Goal: Information Seeking & Learning: Find specific page/section

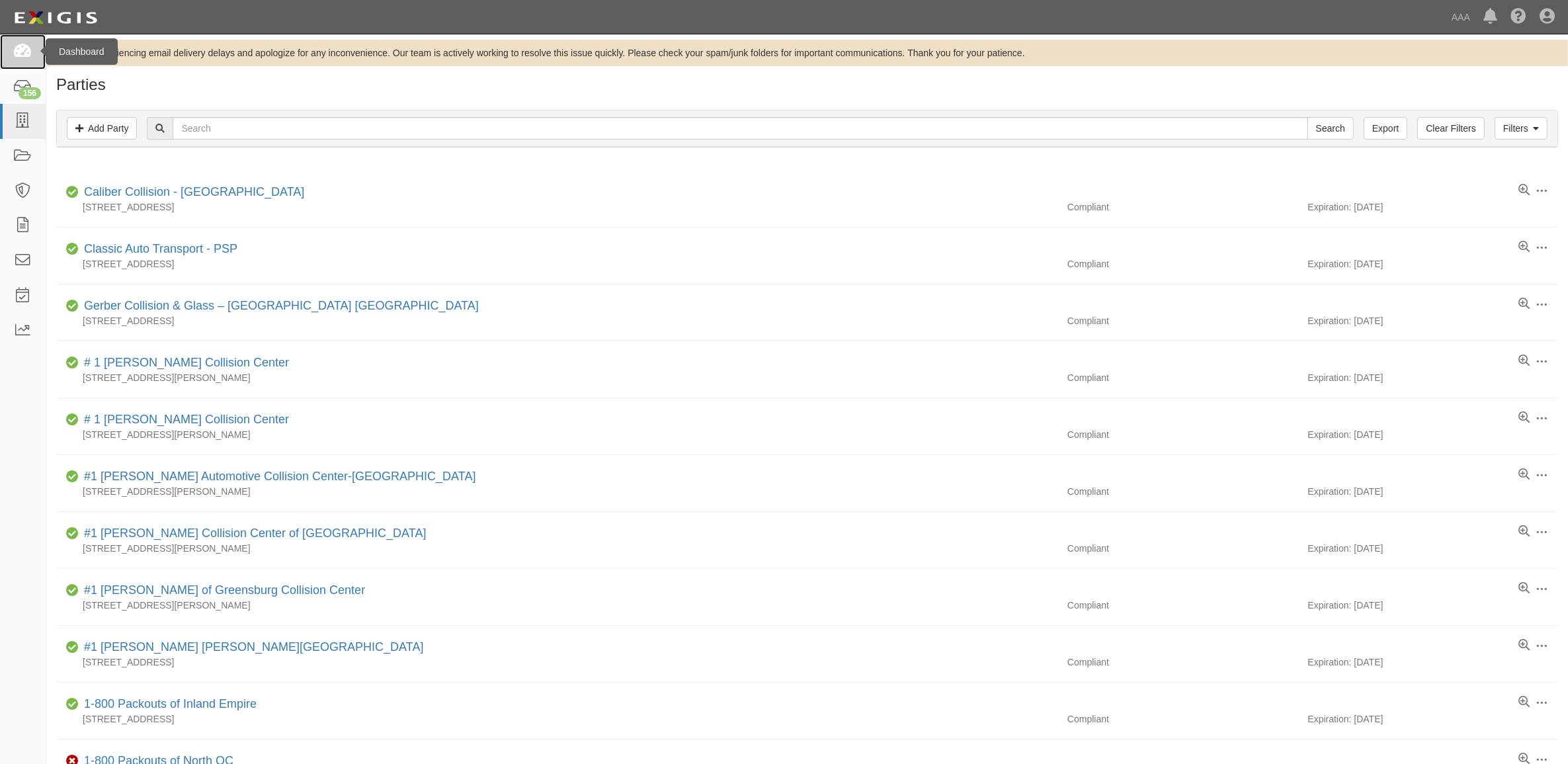
click at [35, 56] on link at bounding box center [22, 52] width 45 height 35
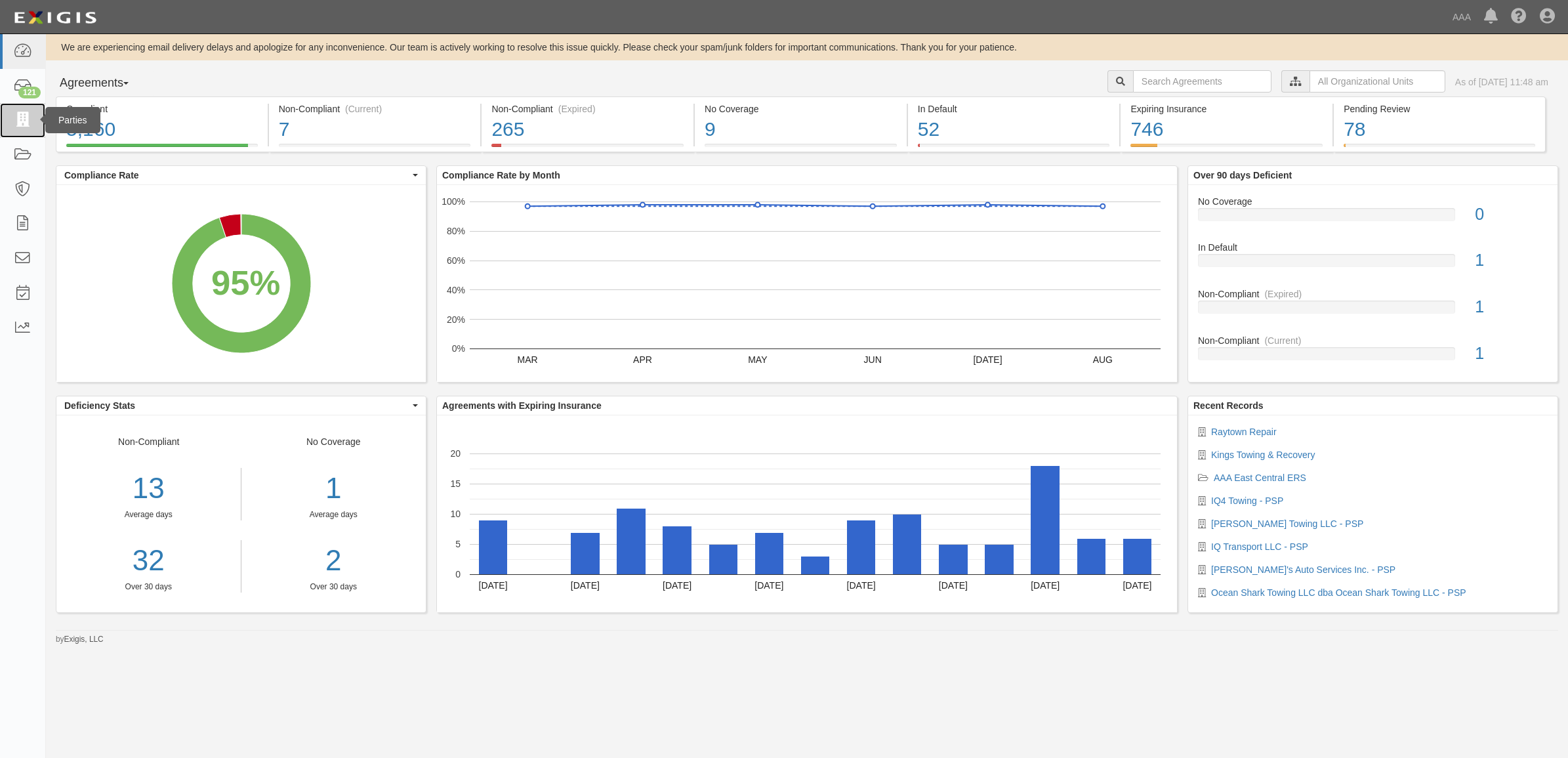
click at [15, 124] on icon at bounding box center [22, 120] width 19 height 15
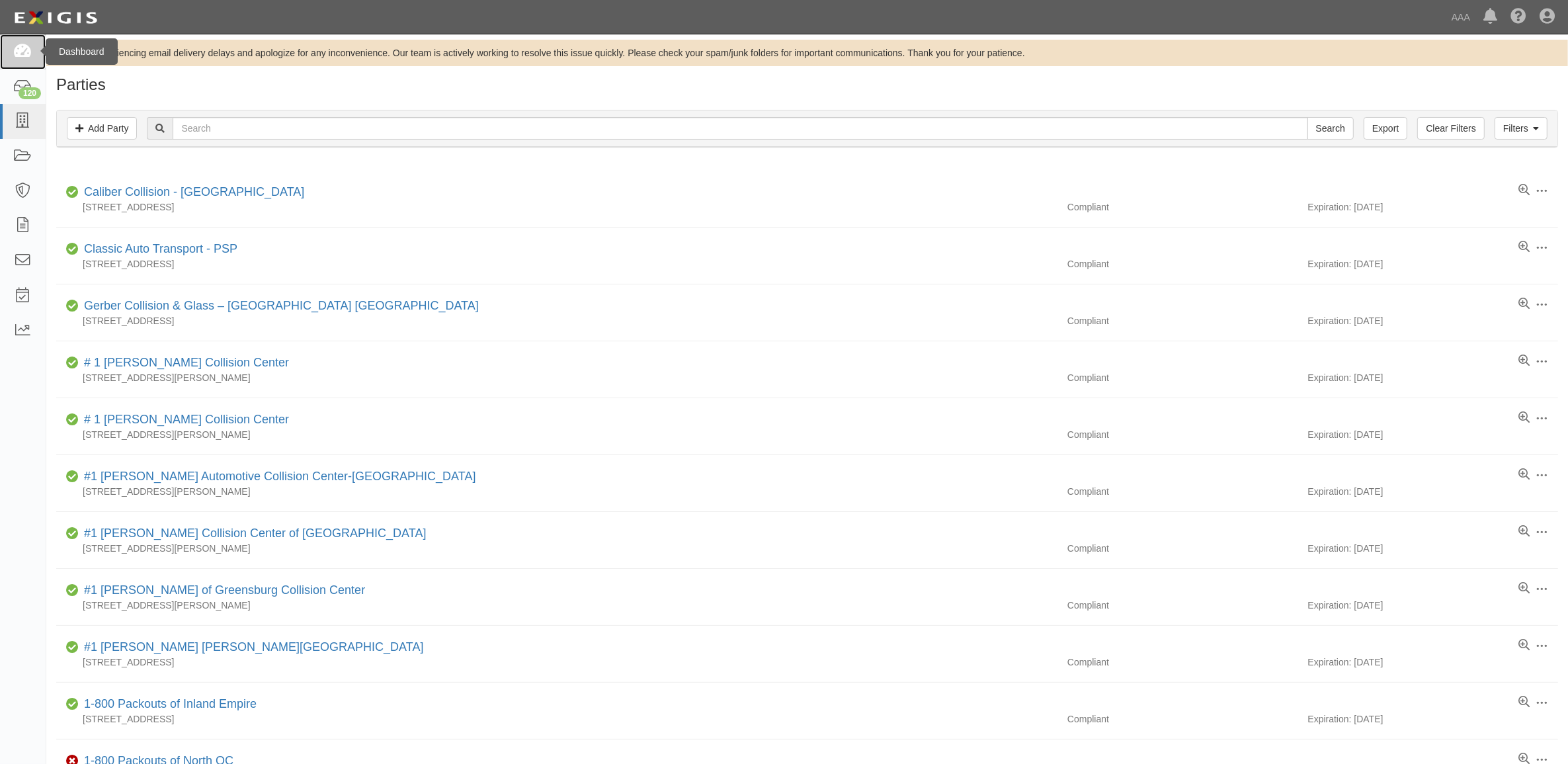
click at [24, 48] on icon at bounding box center [22, 51] width 19 height 15
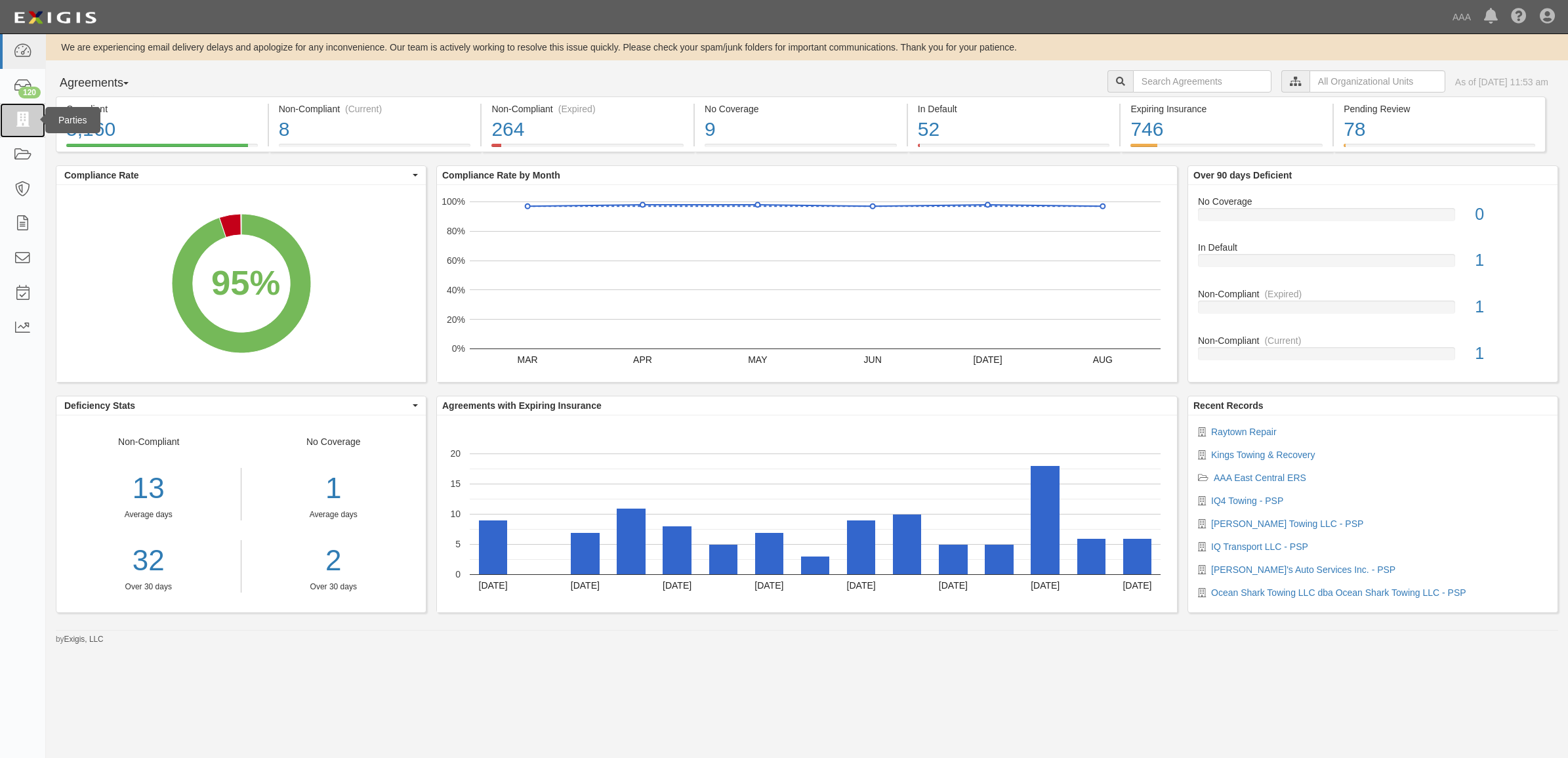
click at [30, 116] on icon at bounding box center [22, 120] width 19 height 15
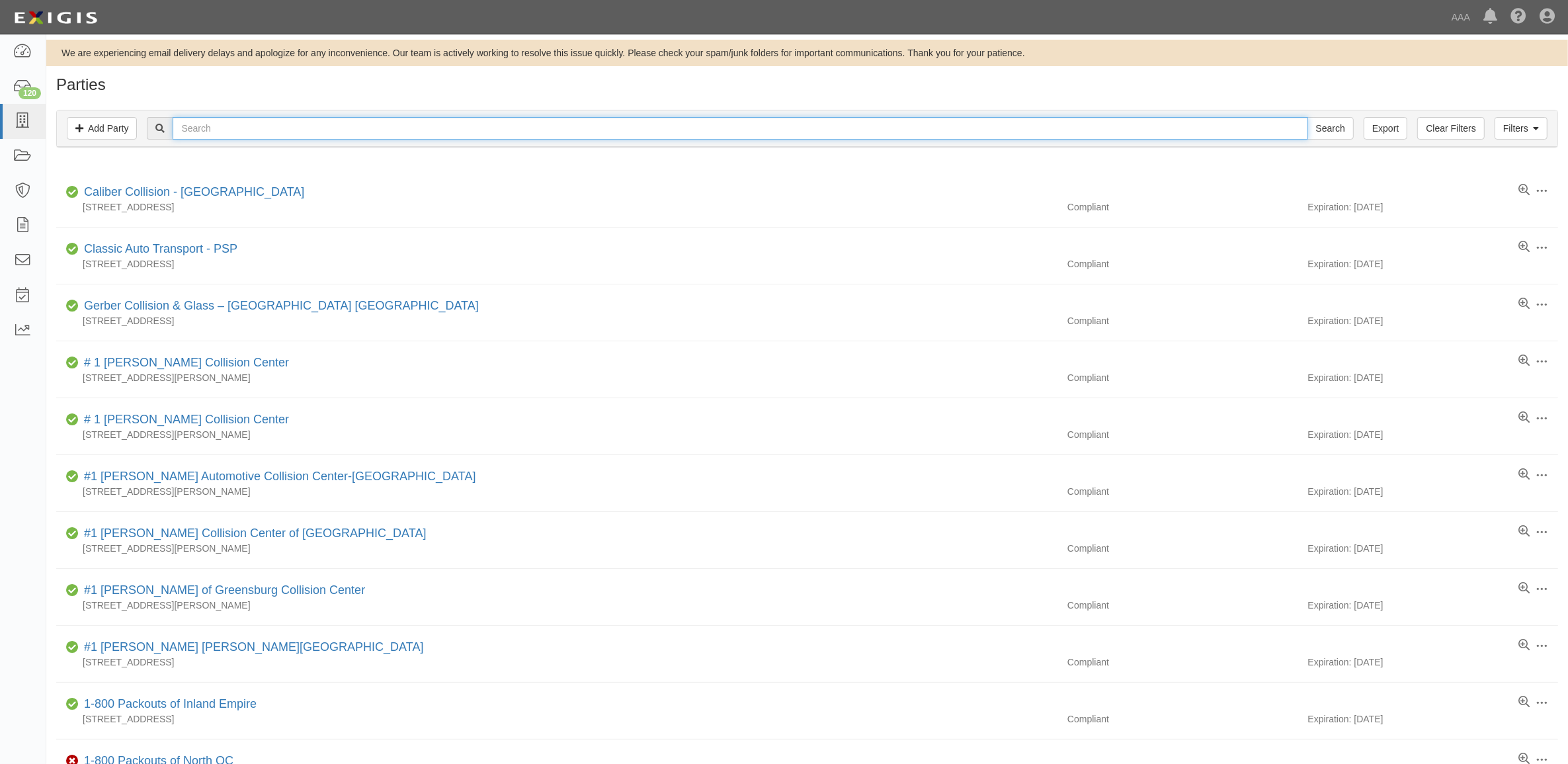
click at [266, 123] on input "text" at bounding box center [739, 128] width 1135 height 22
paste input "CC216904-C"
type input "CC216904-C"
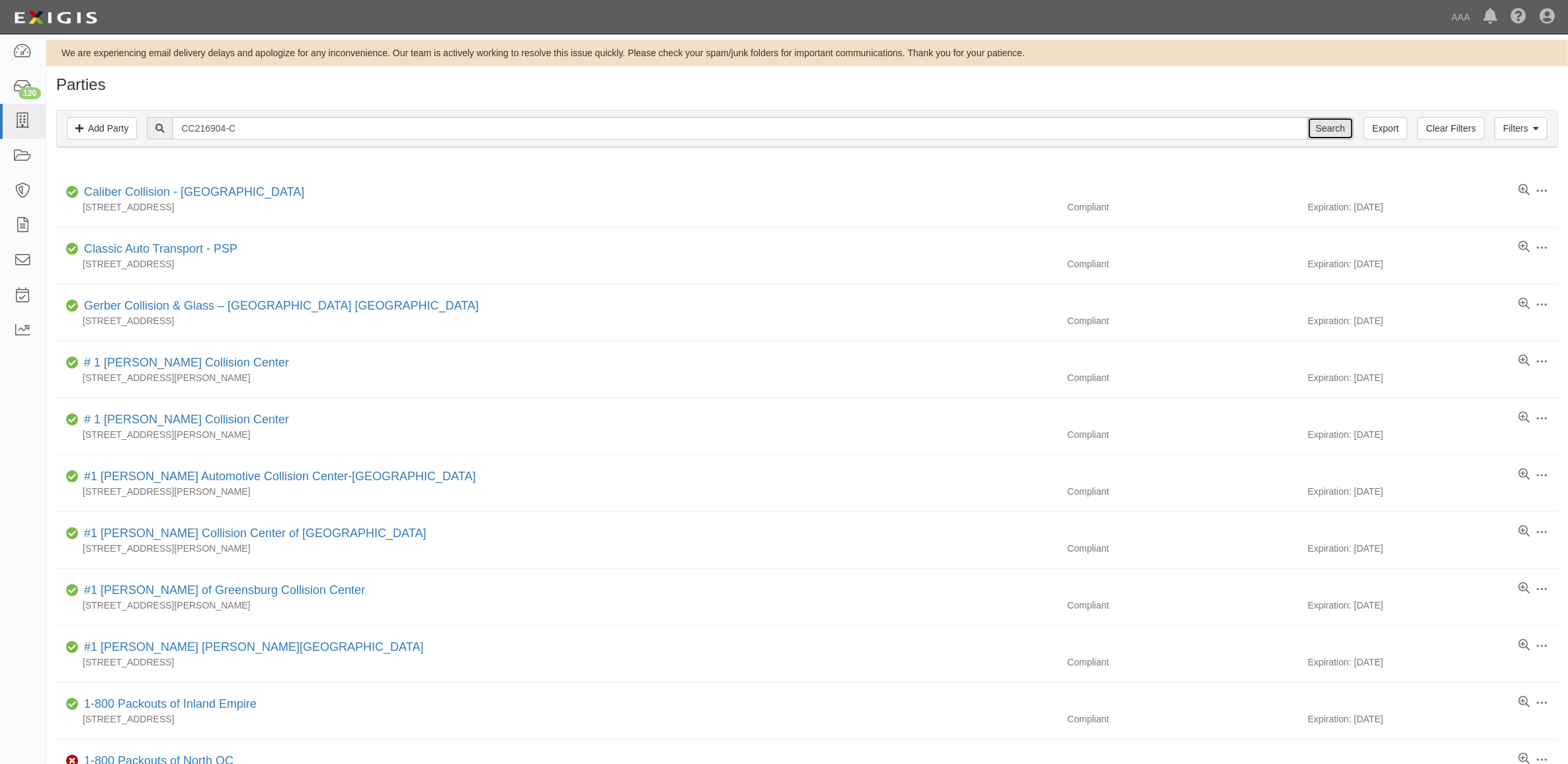
click at [1327, 130] on input "Search" at bounding box center [1330, 128] width 46 height 22
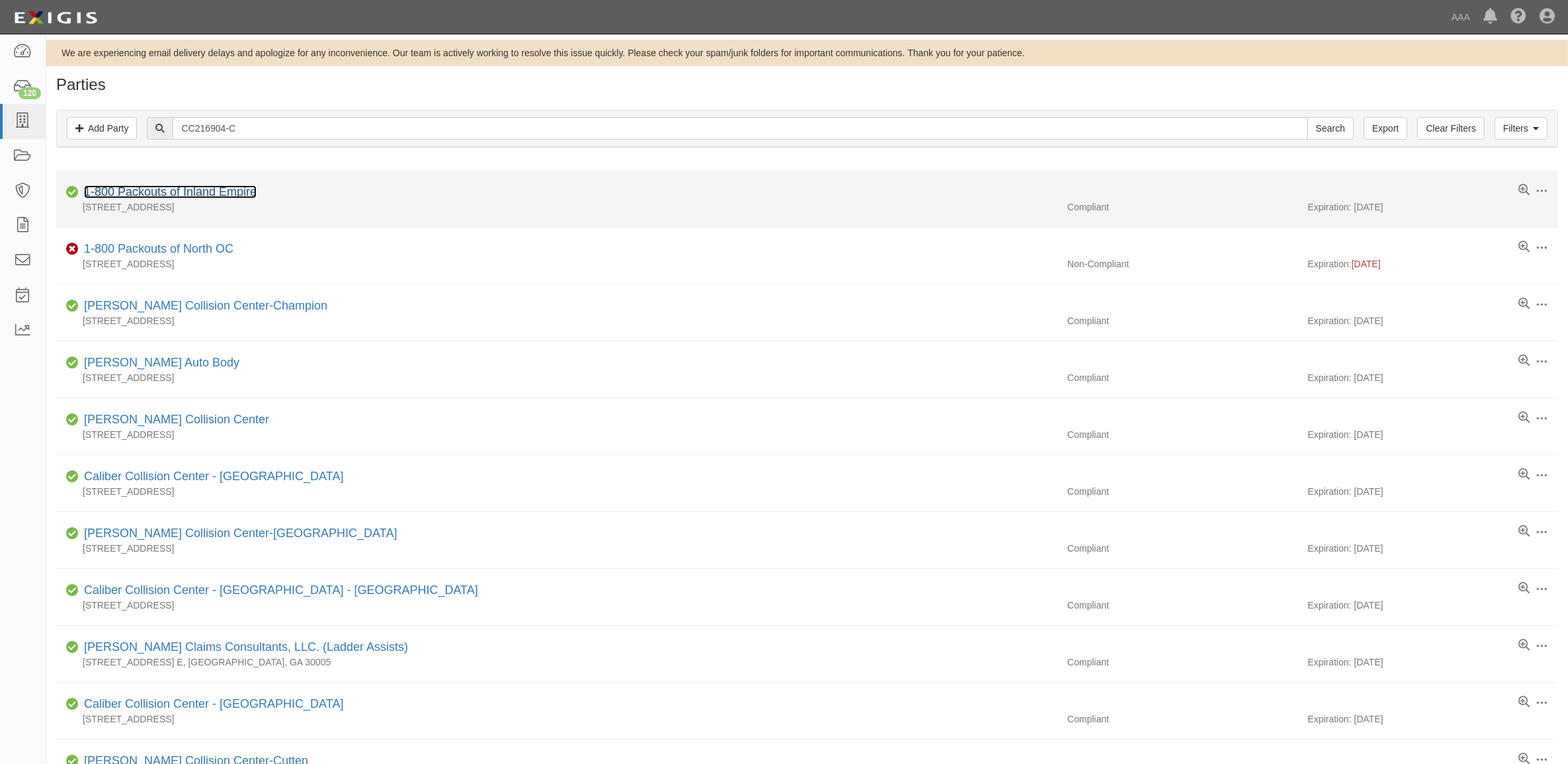
click at [146, 189] on link "1-800 Packouts of Inland Empire" at bounding box center [170, 192] width 172 height 13
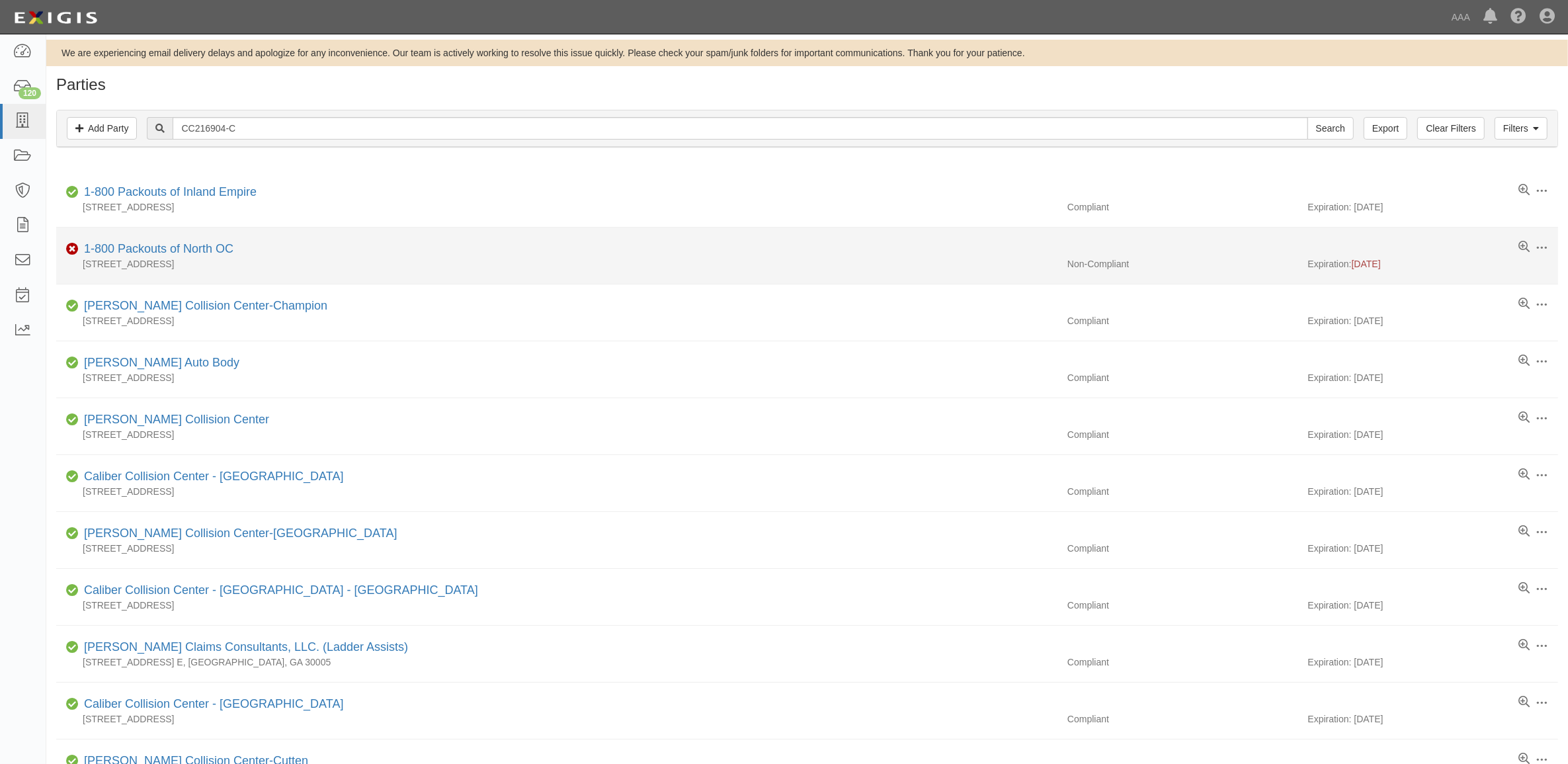
click at [190, 243] on div "1-800 Packouts of North OC" at bounding box center [156, 249] width 155 height 17
click at [192, 249] on link "1-800 Packouts of North OC" at bounding box center [159, 249] width 149 height 13
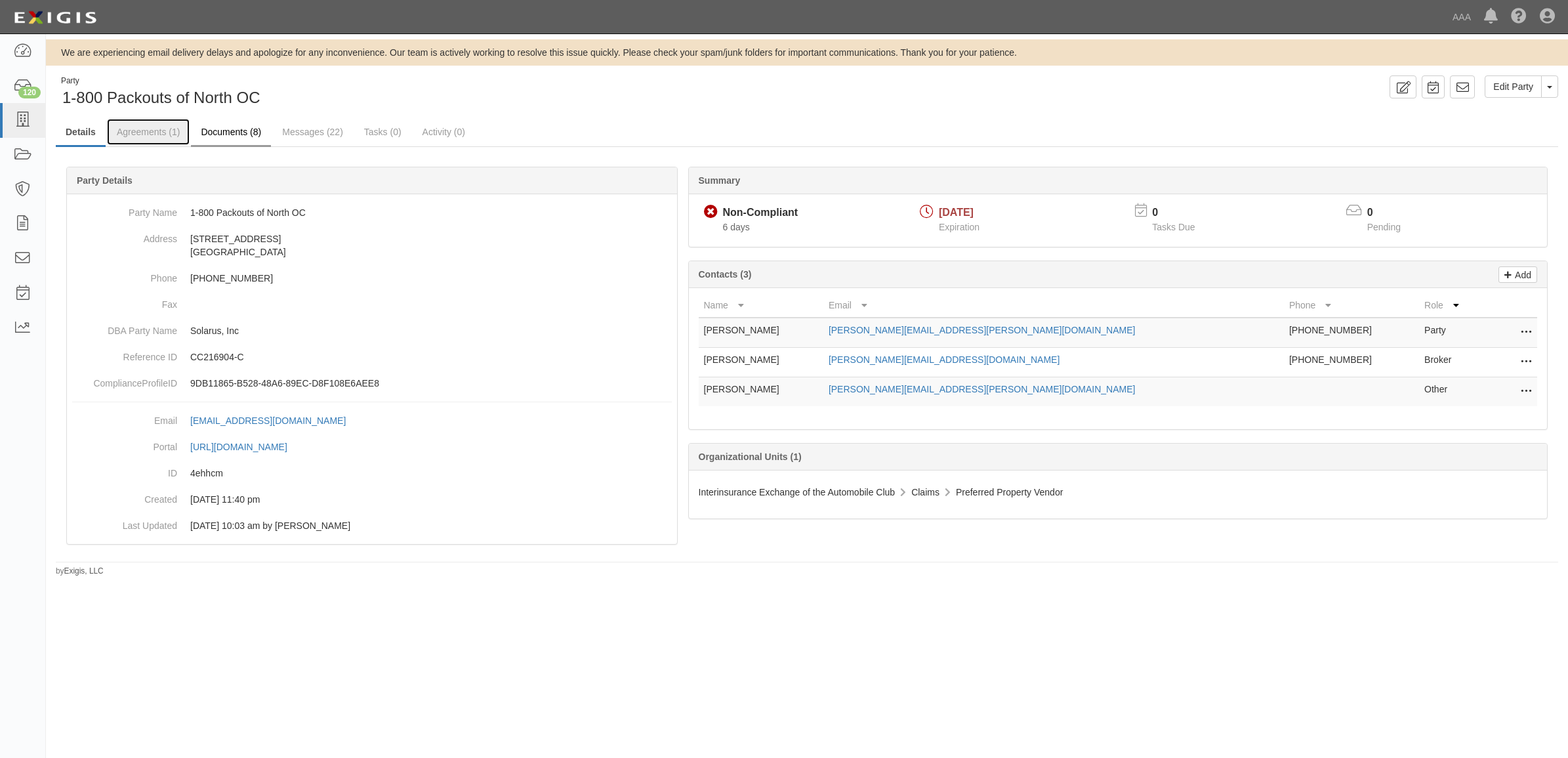
drag, startPoint x: 149, startPoint y: 137, endPoint x: 195, endPoint y: 145, distance: 46.7
click at [149, 137] on link "Agreements (1)" at bounding box center [149, 132] width 83 height 26
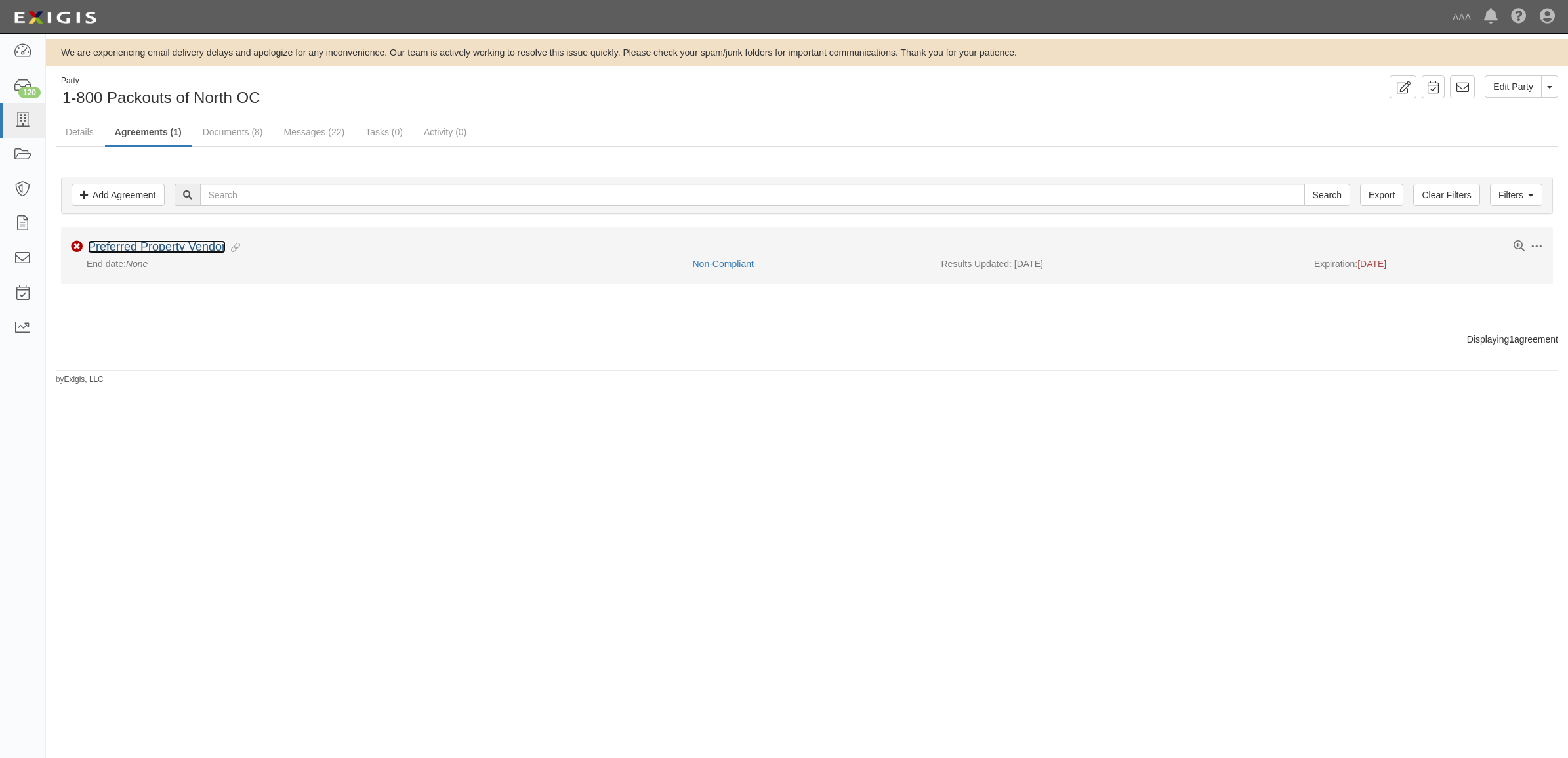
click at [171, 244] on link "Preferred Property Vendor" at bounding box center [157, 247] width 138 height 13
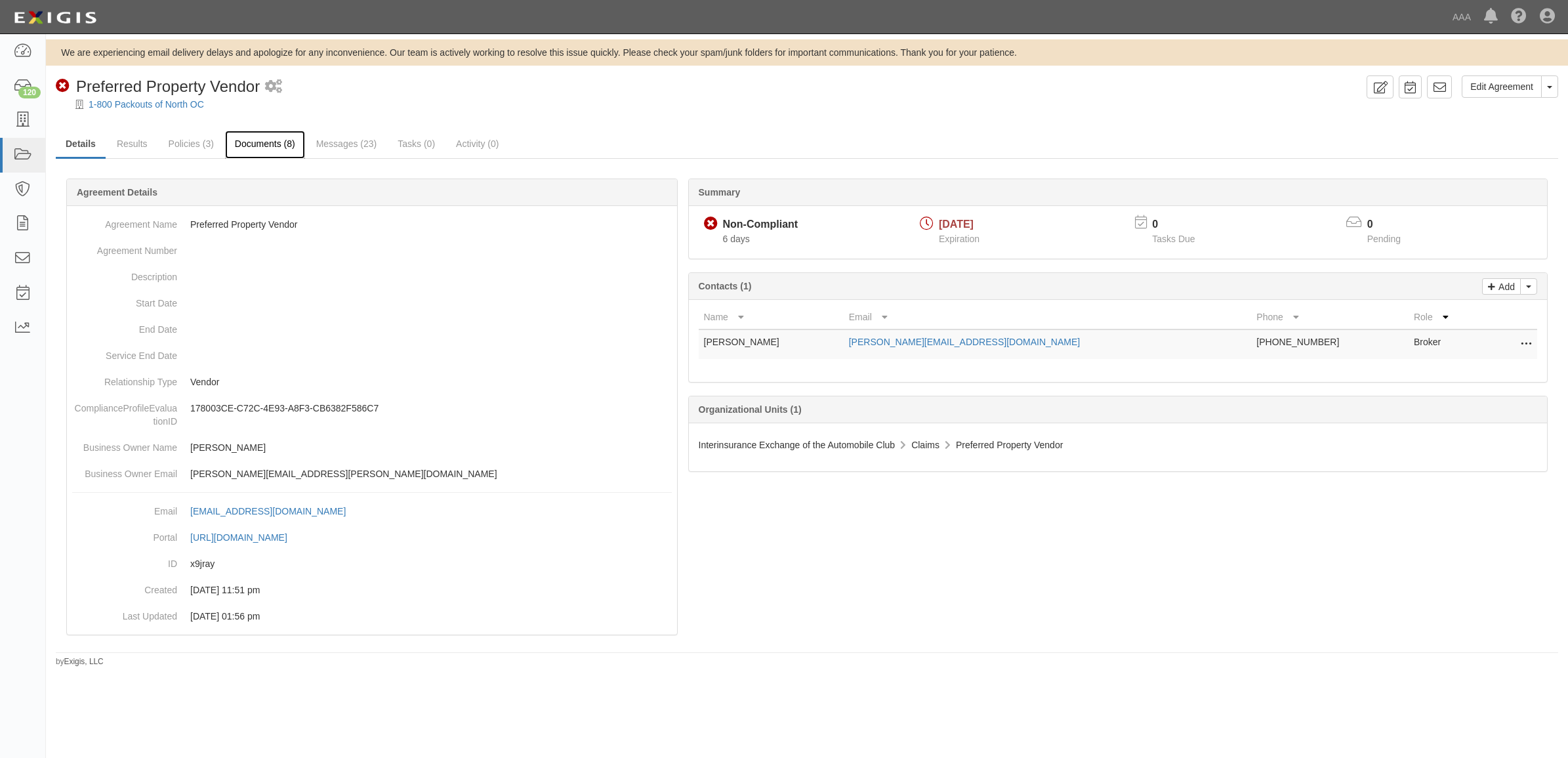
click at [285, 143] on link "Documents (8)" at bounding box center [265, 144] width 80 height 28
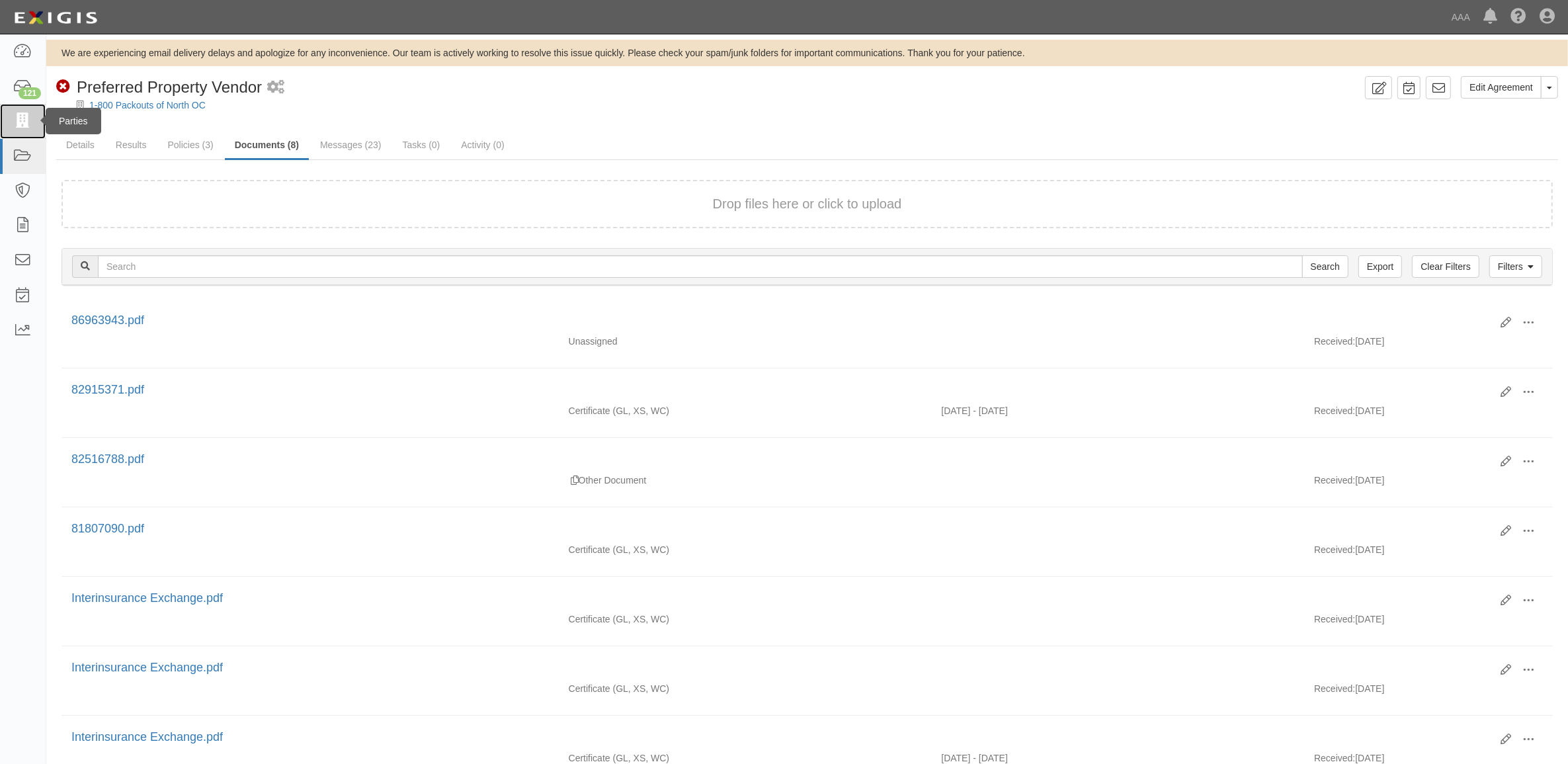
click at [10, 130] on link at bounding box center [22, 121] width 45 height 35
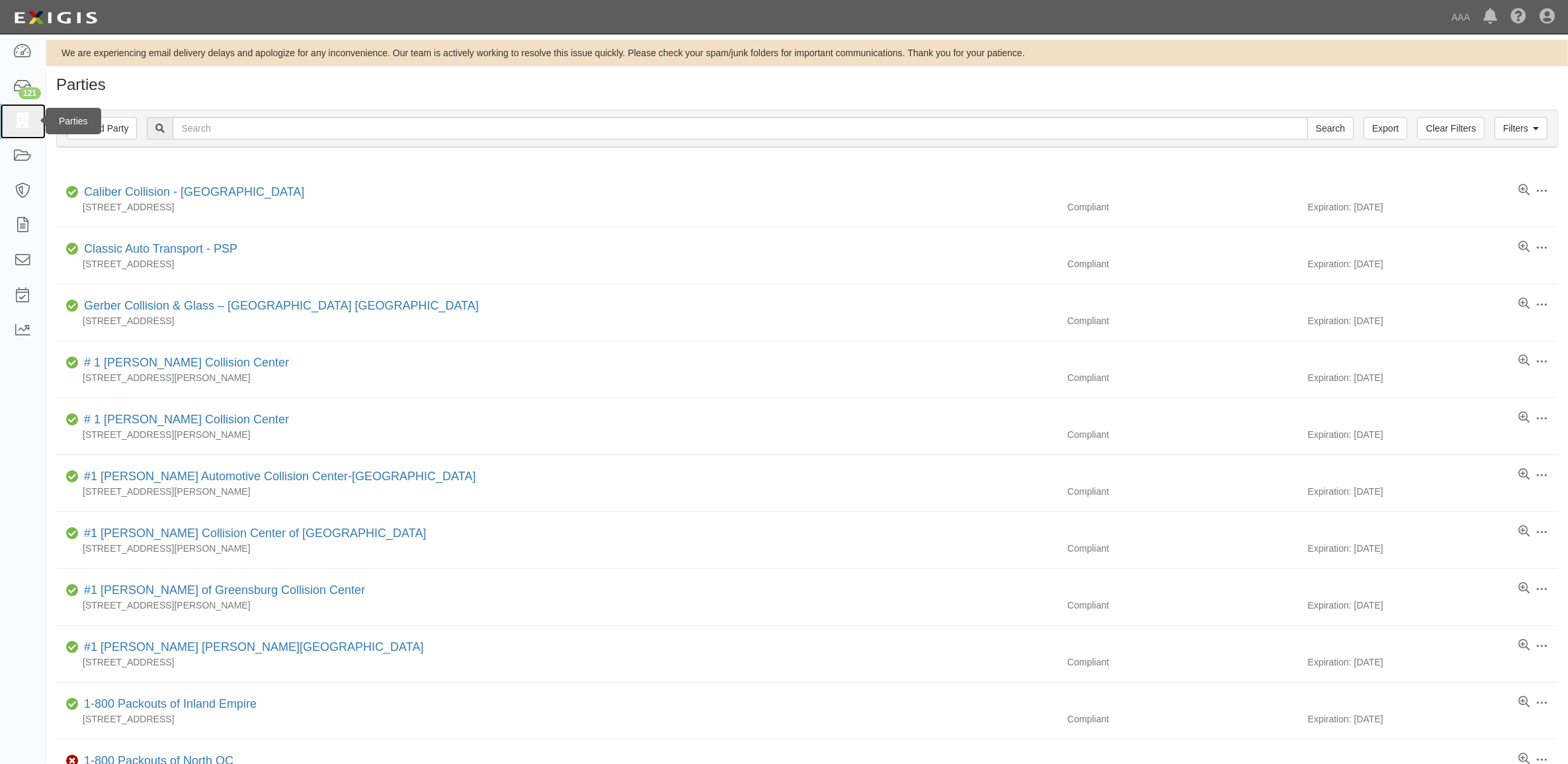
click at [23, 116] on icon at bounding box center [22, 121] width 19 height 15
